Goal: Information Seeking & Learning: Learn about a topic

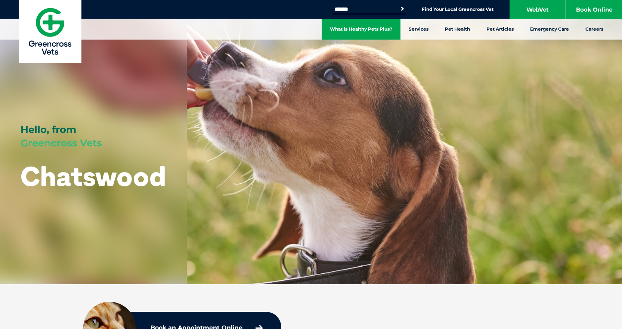
click at [331, 30] on link "What is Healthy Pets Plus?" at bounding box center [361, 29] width 79 height 21
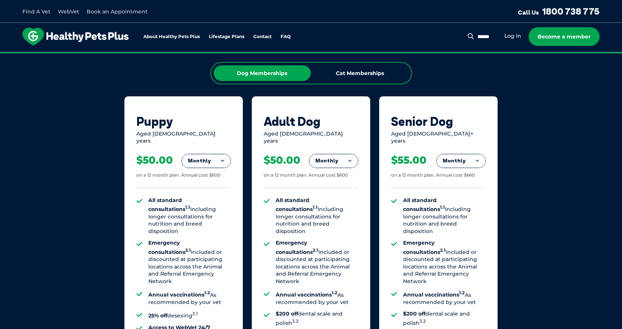
scroll to position [486, 0]
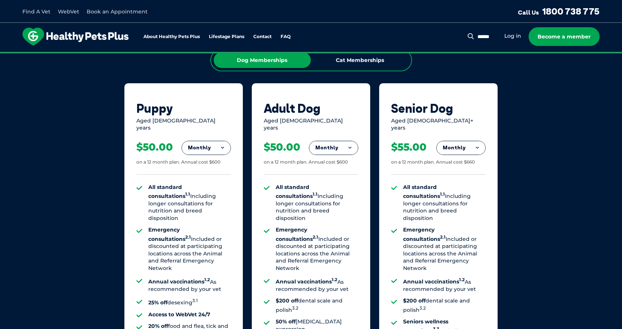
click at [348, 141] on button "Monthly" at bounding box center [333, 147] width 49 height 13
click at [337, 192] on li "Yearly" at bounding box center [333, 199] width 49 height 18
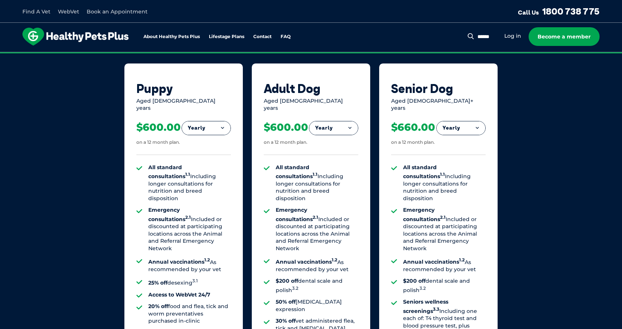
scroll to position [523, 0]
